Goal: Information Seeking & Learning: Learn about a topic

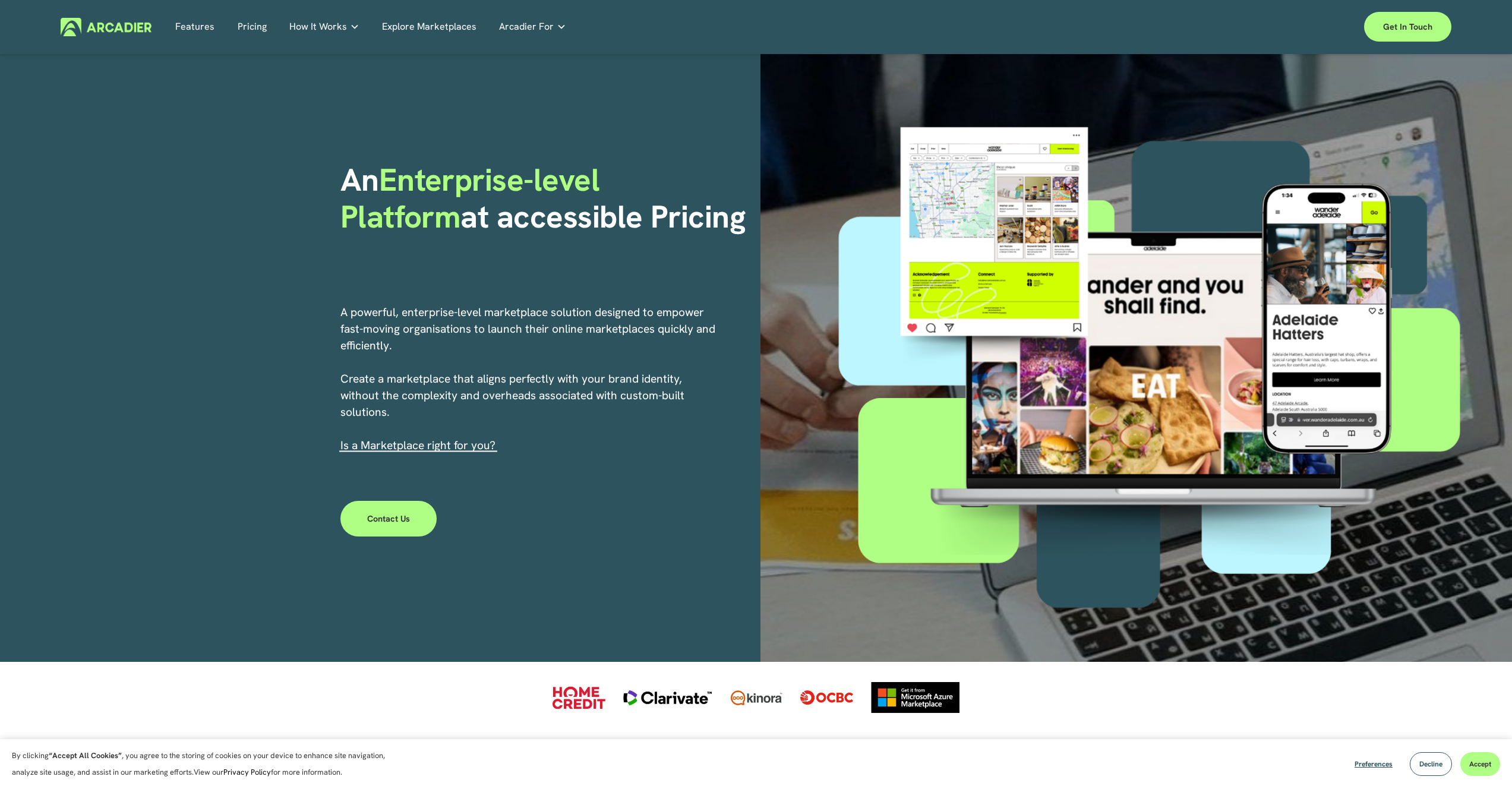
click at [254, 25] on link "Pricing" at bounding box center [252, 27] width 29 height 19
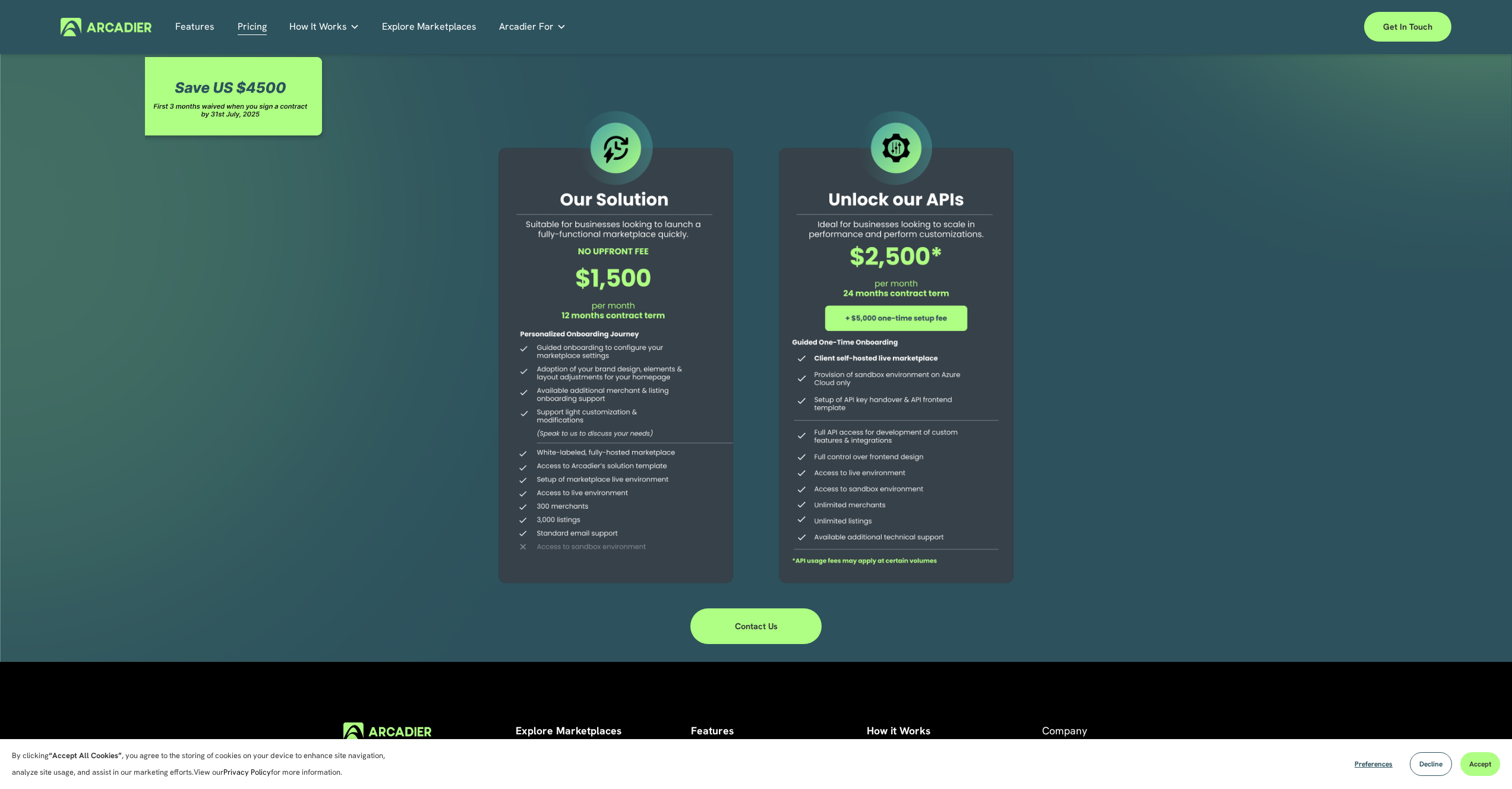
click at [502, 356] on div at bounding box center [615, 348] width 271 height 482
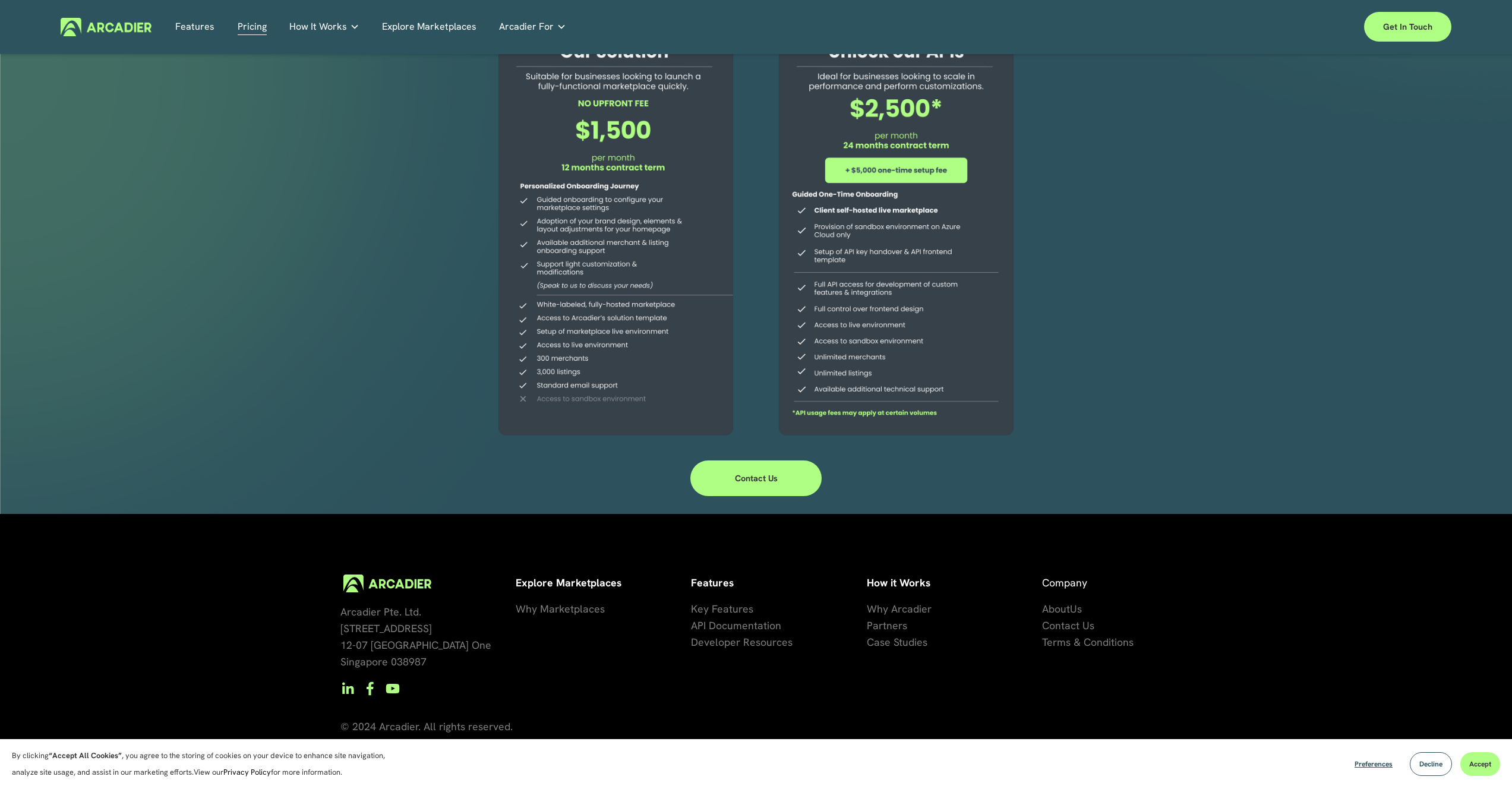
click at [1410, 763] on button "Decline" at bounding box center [1431, 764] width 42 height 24
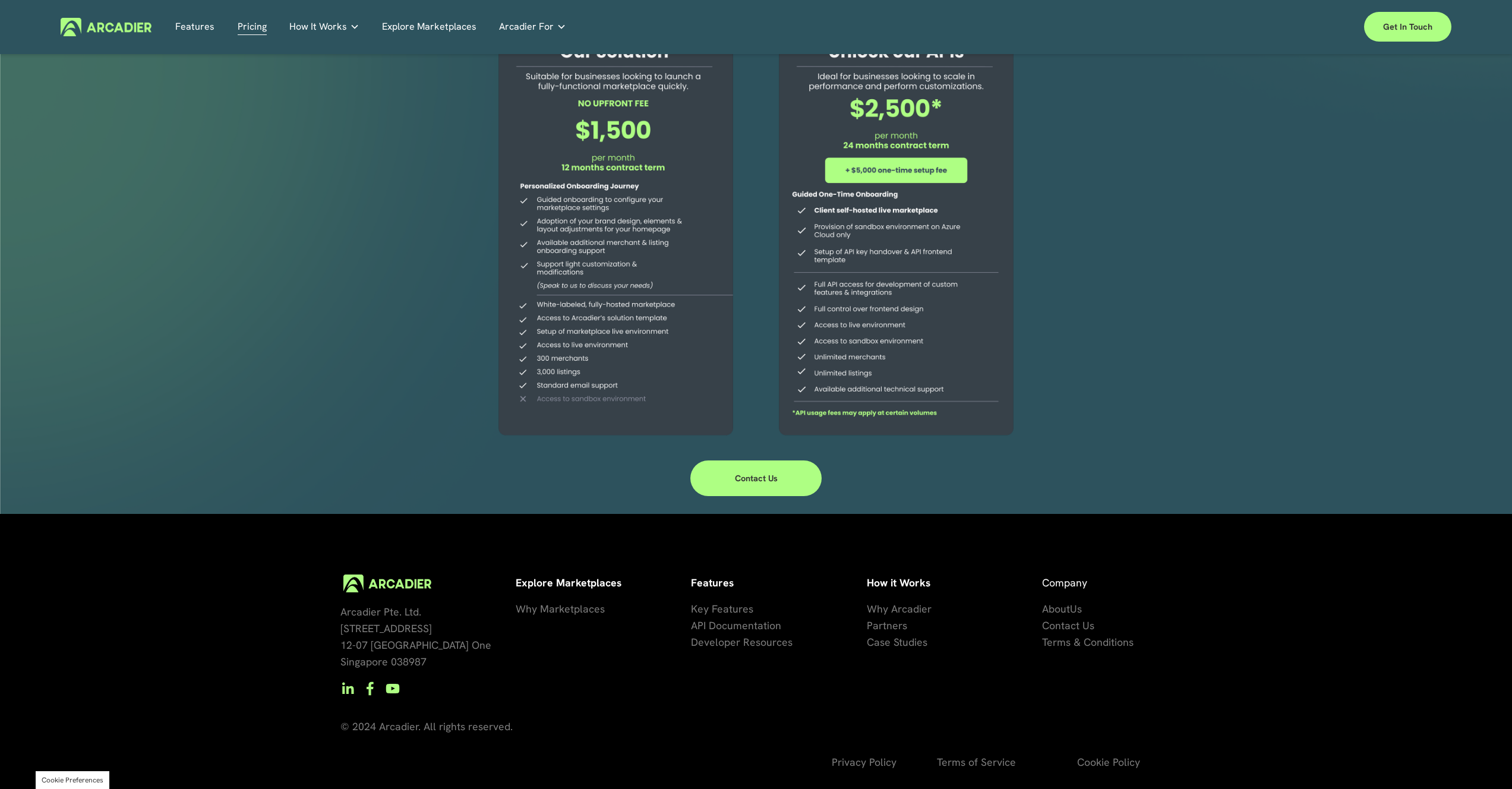
scroll to position [0, 0]
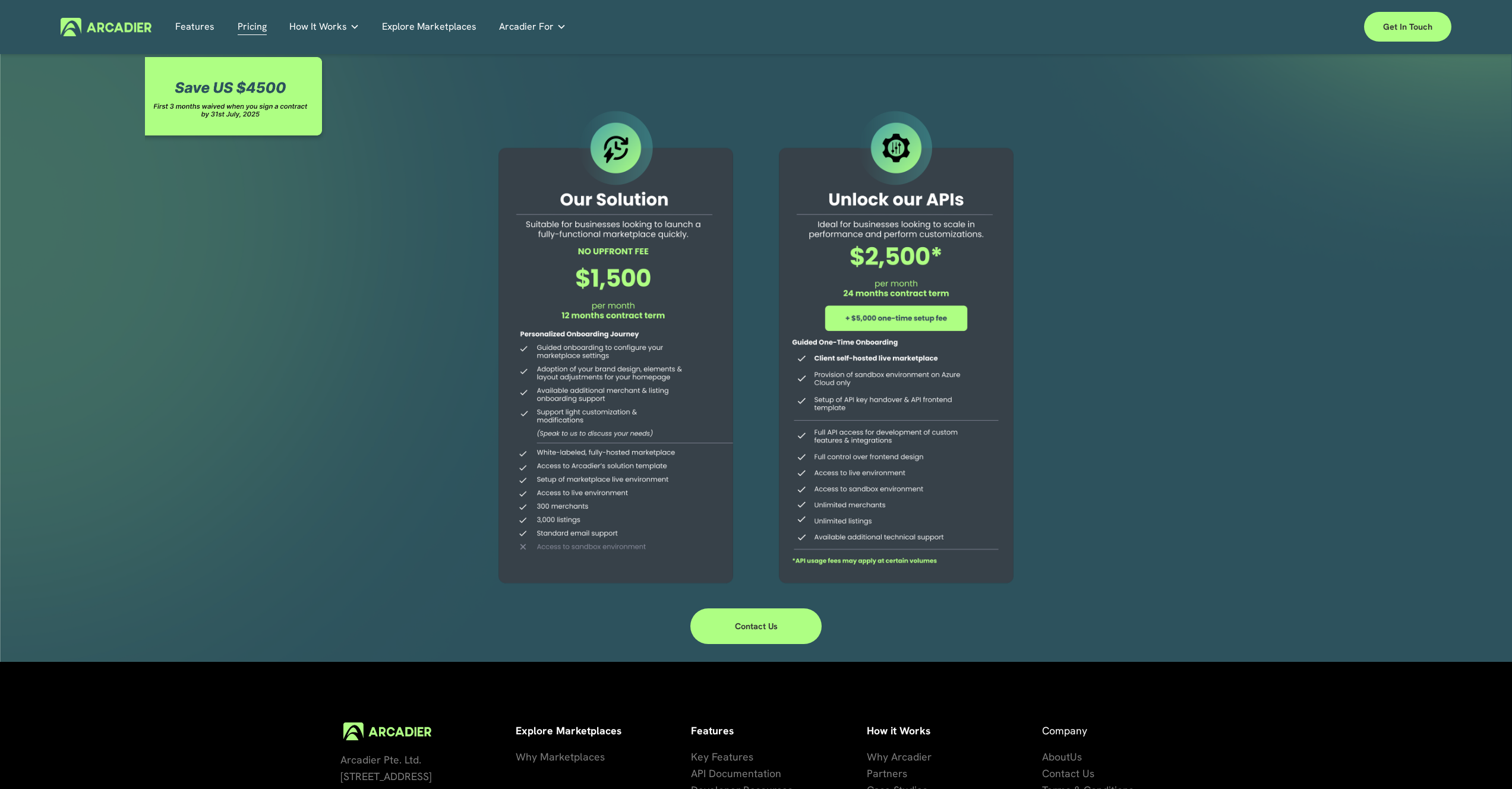
click at [201, 28] on link "Features" at bounding box center [195, 27] width 39 height 19
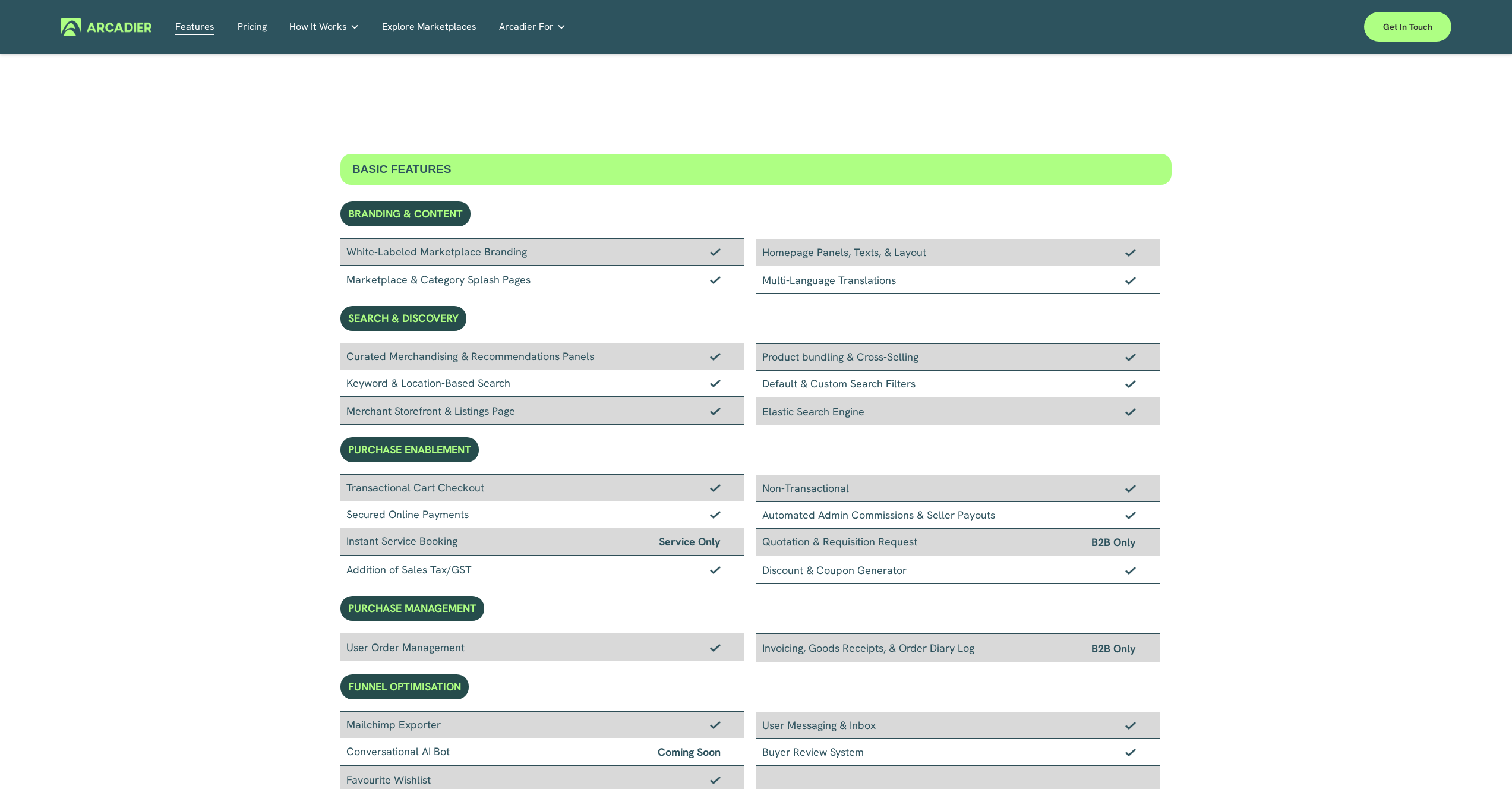
click at [425, 28] on link "Explore Marketplaces" at bounding box center [429, 27] width 94 height 19
